Goal: Information Seeking & Learning: Learn about a topic

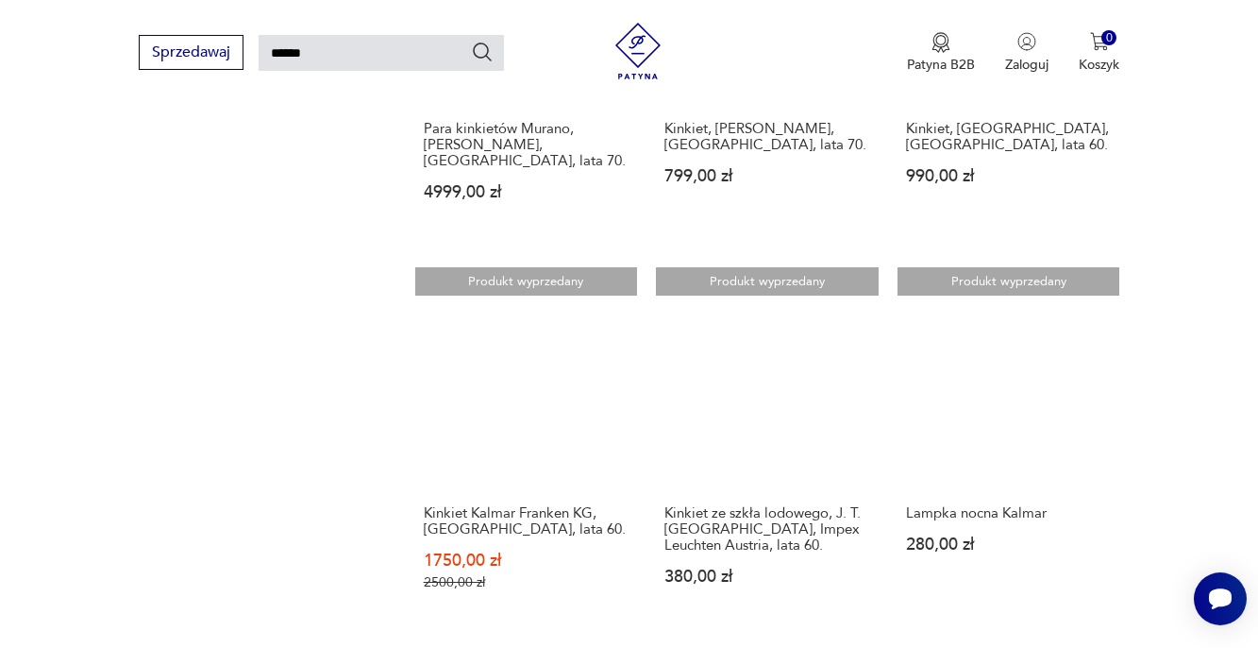
scroll to position [1700, 0]
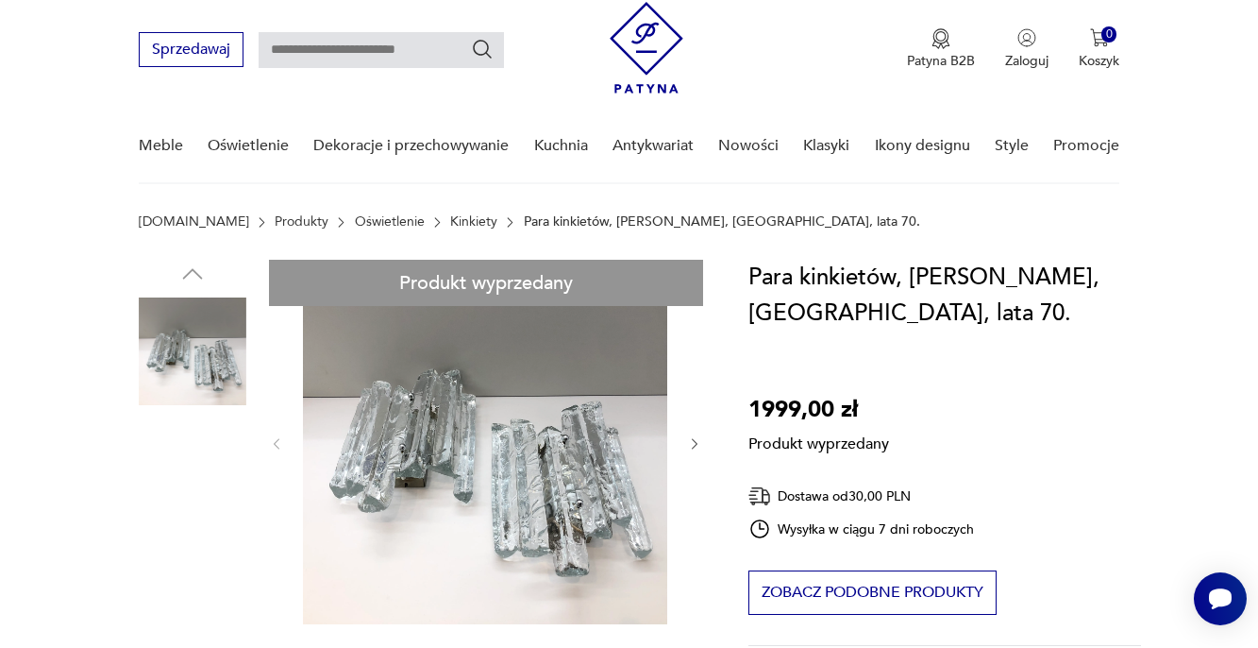
scroll to position [49, 0]
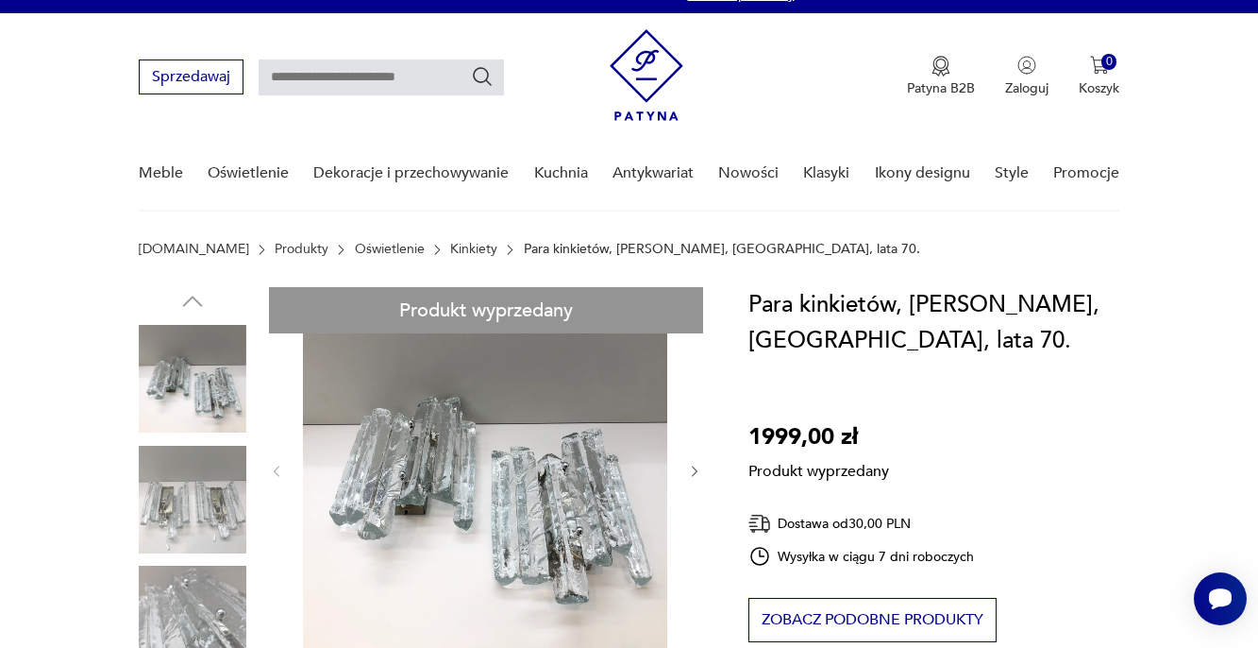
scroll to position [14, 0]
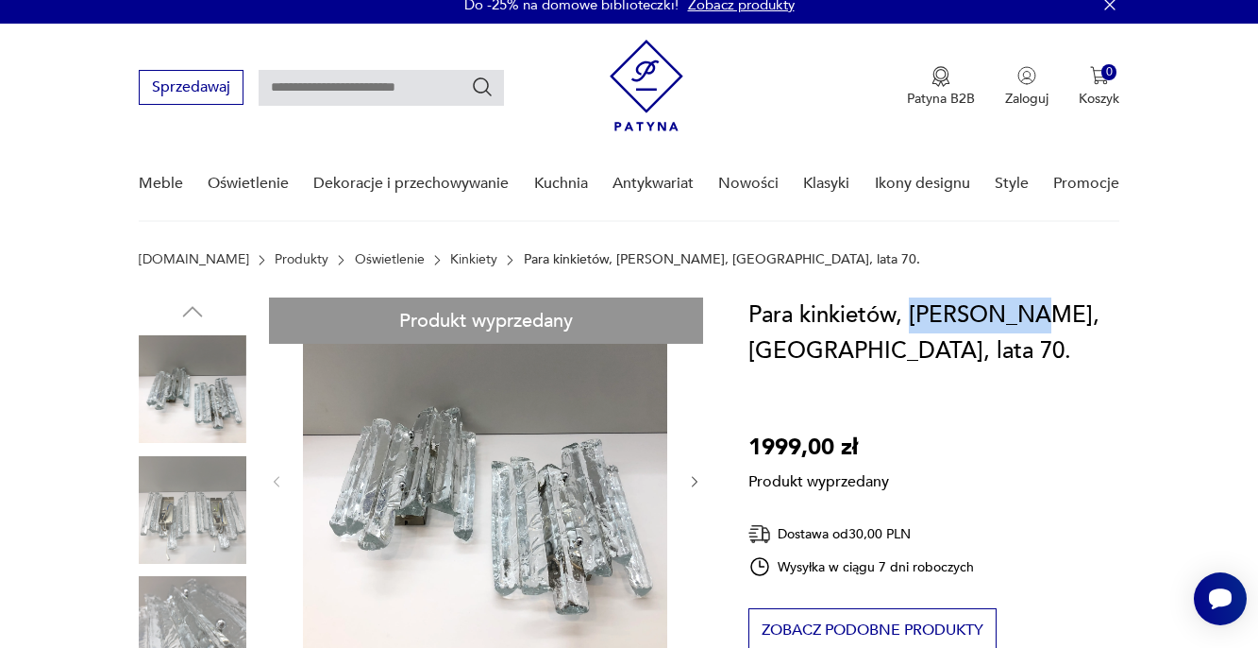
drag, startPoint x: 910, startPoint y: 314, endPoint x: 1015, endPoint y: 316, distance: 104.8
click at [1015, 316] on h1 "Para kinkietów, [PERSON_NAME], [GEOGRAPHIC_DATA], lata 70." at bounding box center [945, 333] width 393 height 72
copy h1 "[PERSON_NAME]"
